Goal: Task Accomplishment & Management: Manage account settings

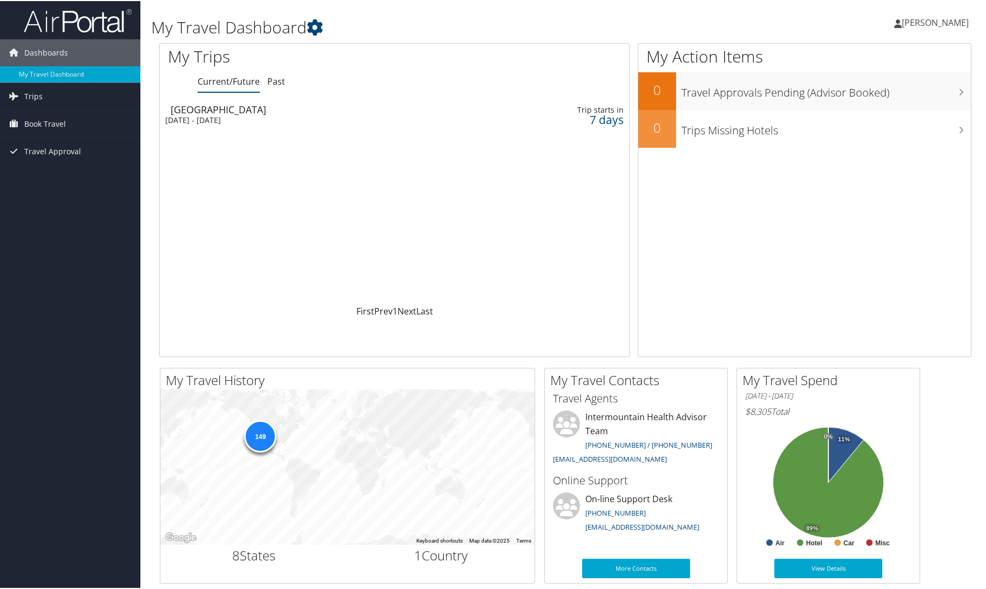
click at [195, 115] on div "[DATE] - [DATE]" at bounding box center [313, 119] width 297 height 10
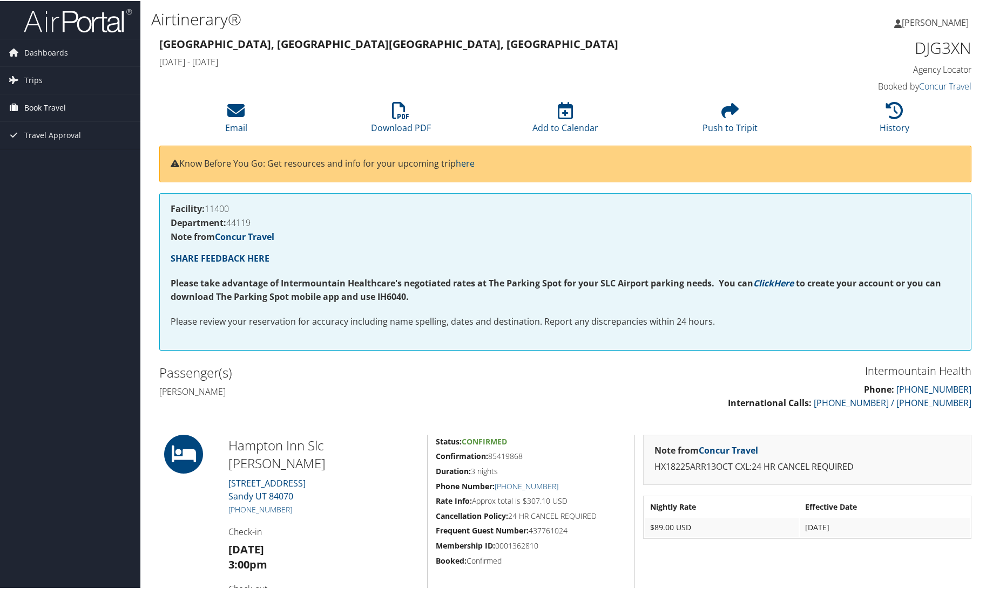
click at [27, 101] on span "Book Travel" at bounding box center [45, 106] width 42 height 27
click at [35, 161] on link "Book/Manage Online Trips" at bounding box center [70, 161] width 140 height 16
